Goal: Find specific page/section: Find specific page/section

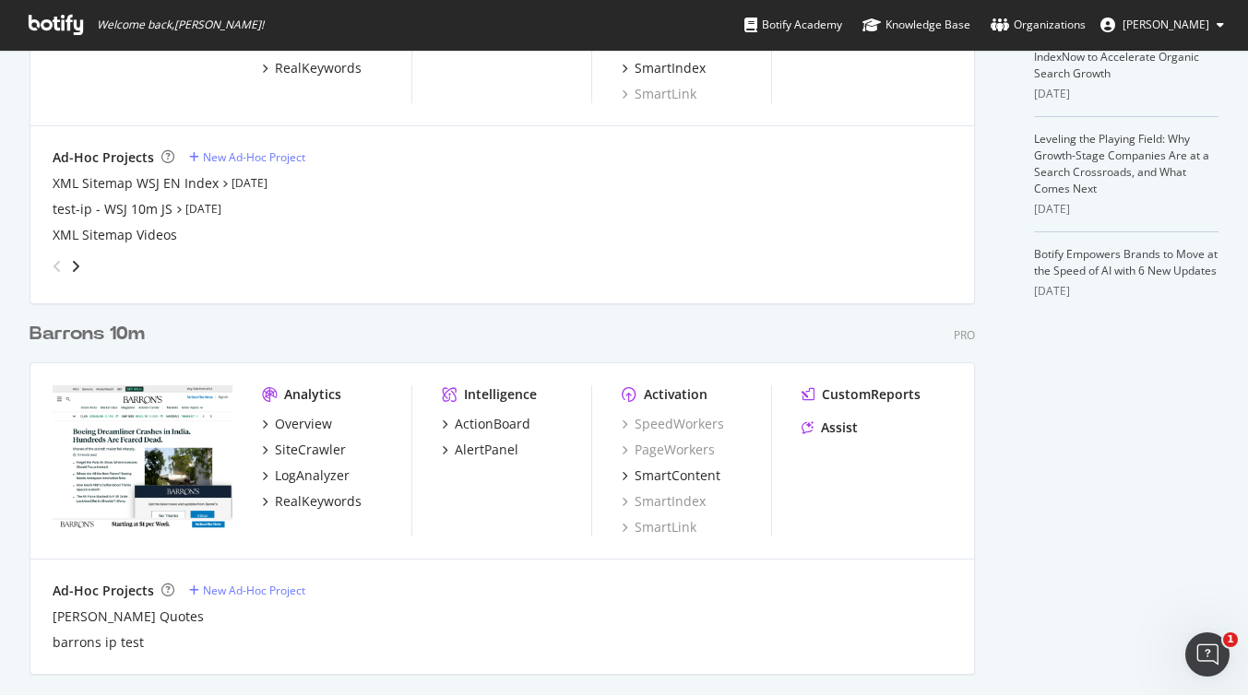
scroll to position [702, 0]
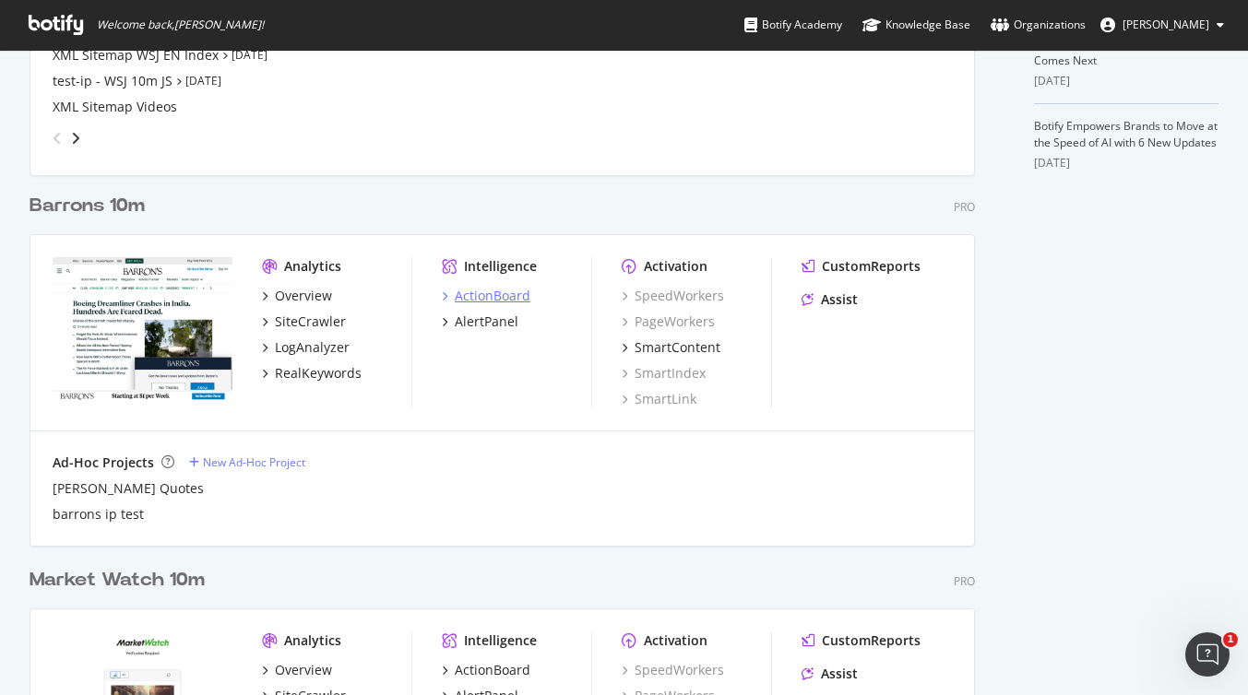
click at [514, 287] on div "ActionBoard" at bounding box center [493, 296] width 76 height 18
